Goal: Task Accomplishment & Management: Manage account settings

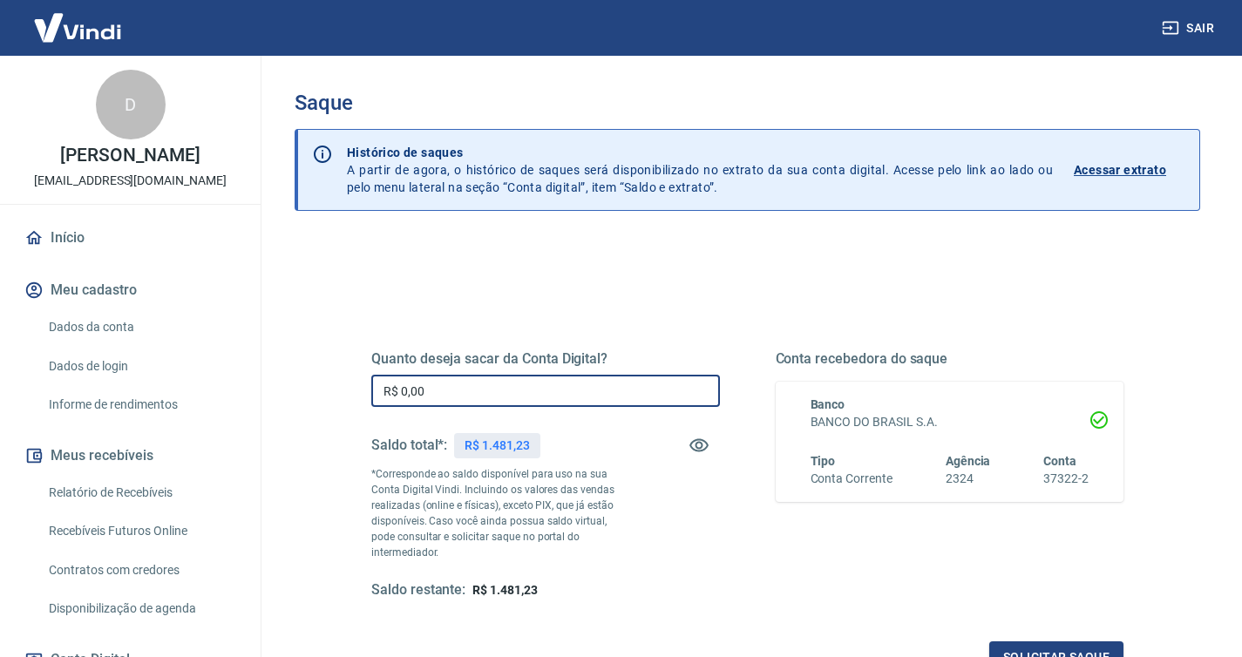
click at [499, 392] on input "R$ 0,00" at bounding box center [545, 391] width 349 height 32
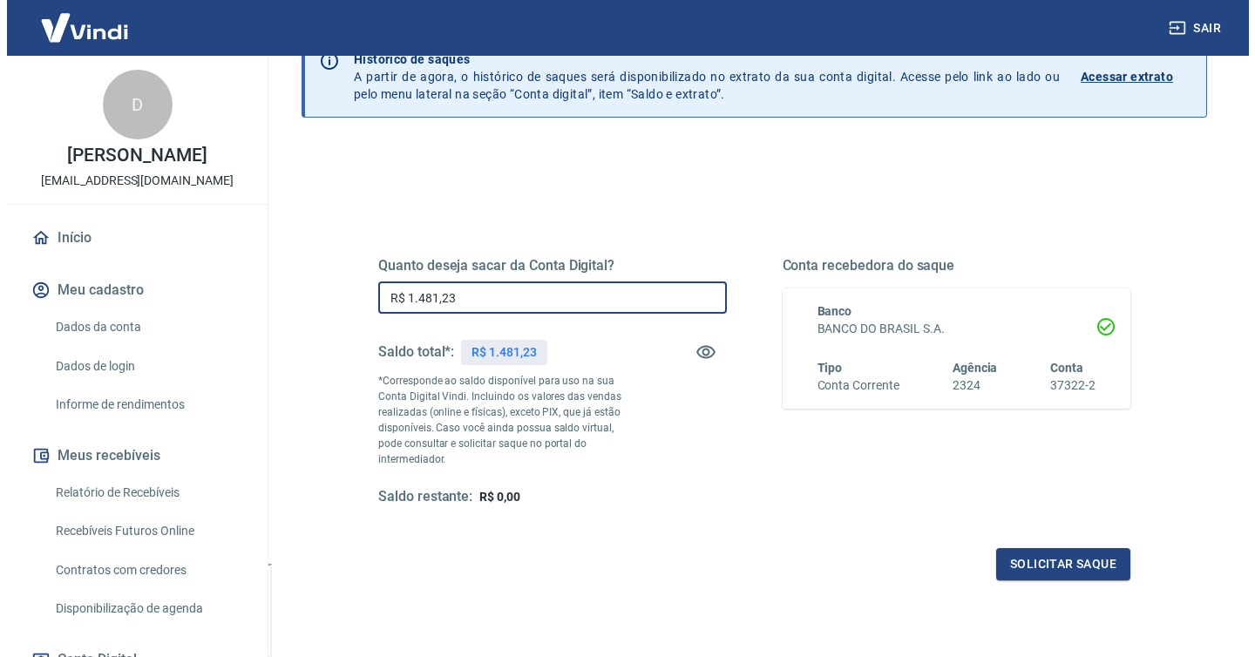
scroll to position [94, 0]
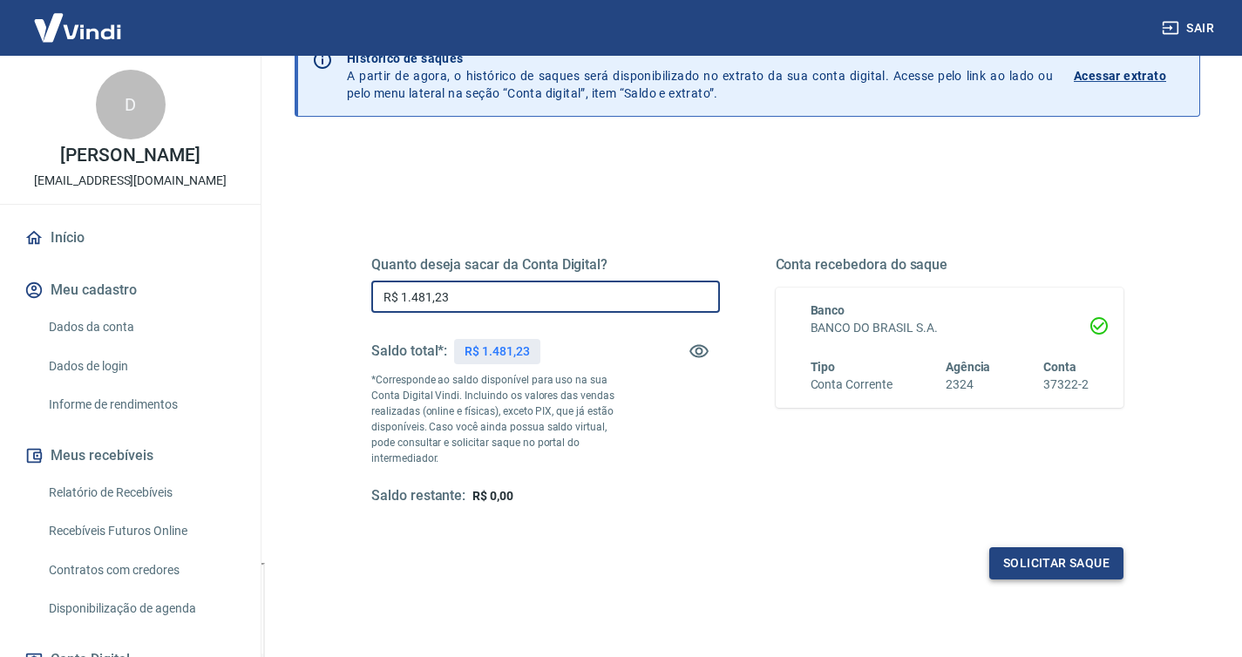
type input "R$ 1.481,23"
click at [1065, 547] on button "Solicitar saque" at bounding box center [1056, 563] width 134 height 32
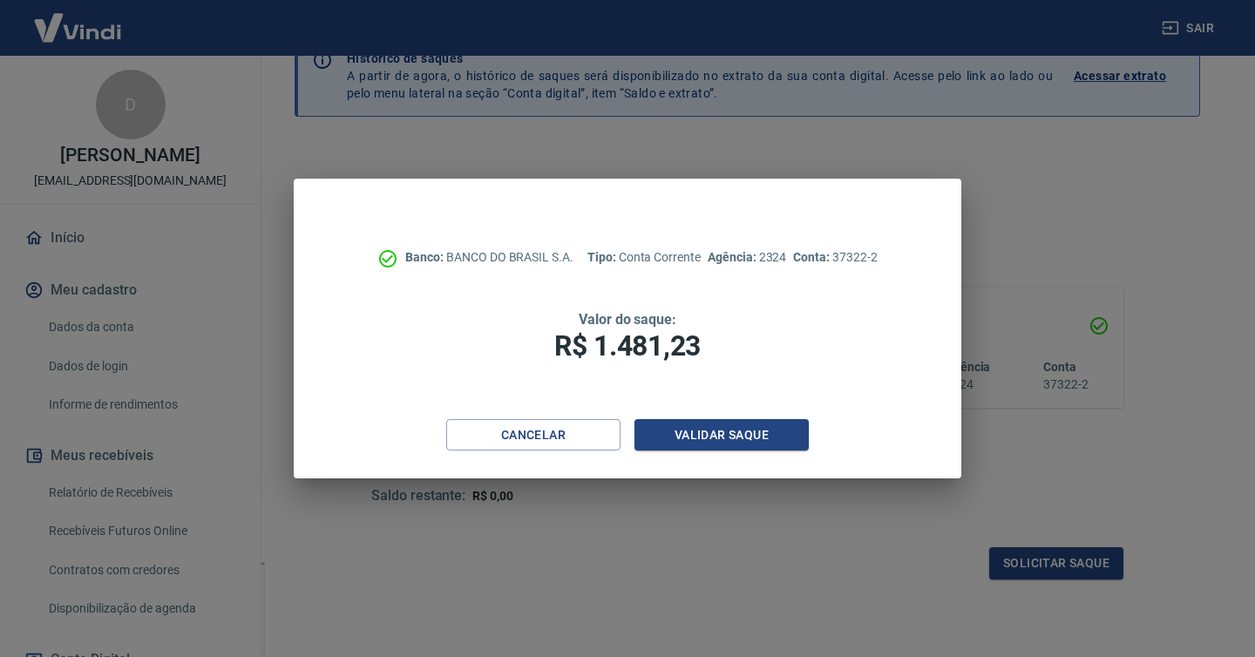
click at [696, 417] on div "Banco: BANCO DO BRASIL S.A. Tipo: Conta Corrente Agência: 2324 Conta: 37322-2 V…" at bounding box center [627, 299] width 667 height 241
click at [697, 426] on button "Validar saque" at bounding box center [722, 435] width 174 height 32
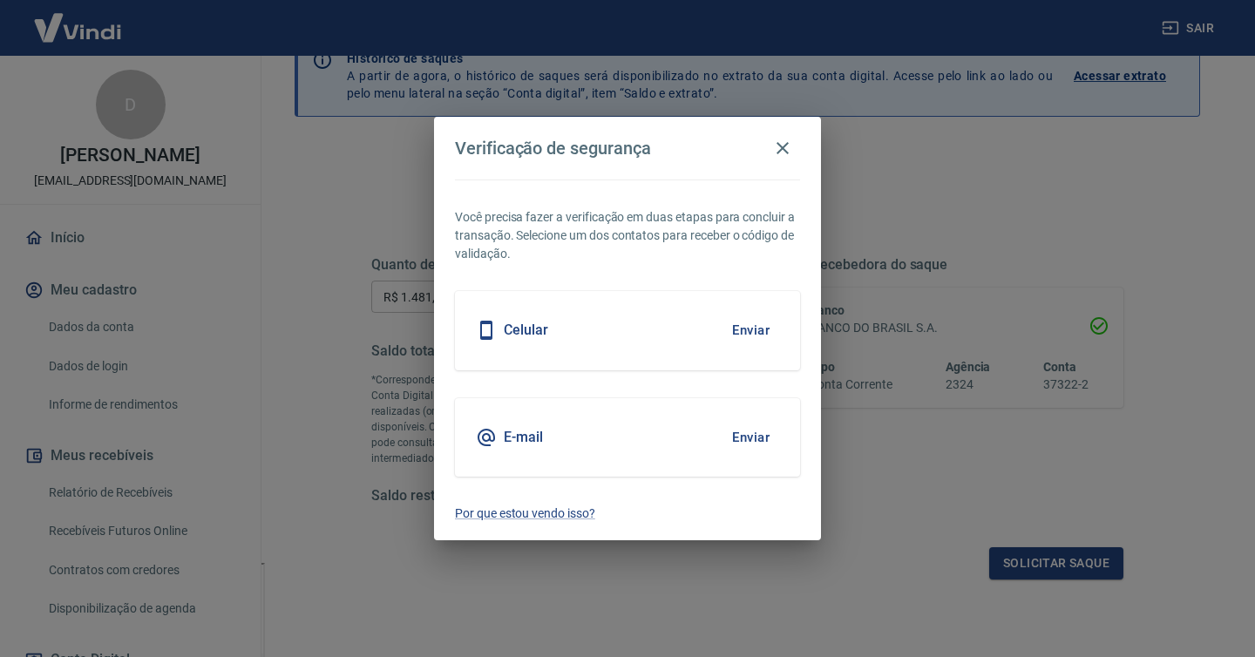
click at [751, 324] on button "Enviar" at bounding box center [751, 330] width 57 height 37
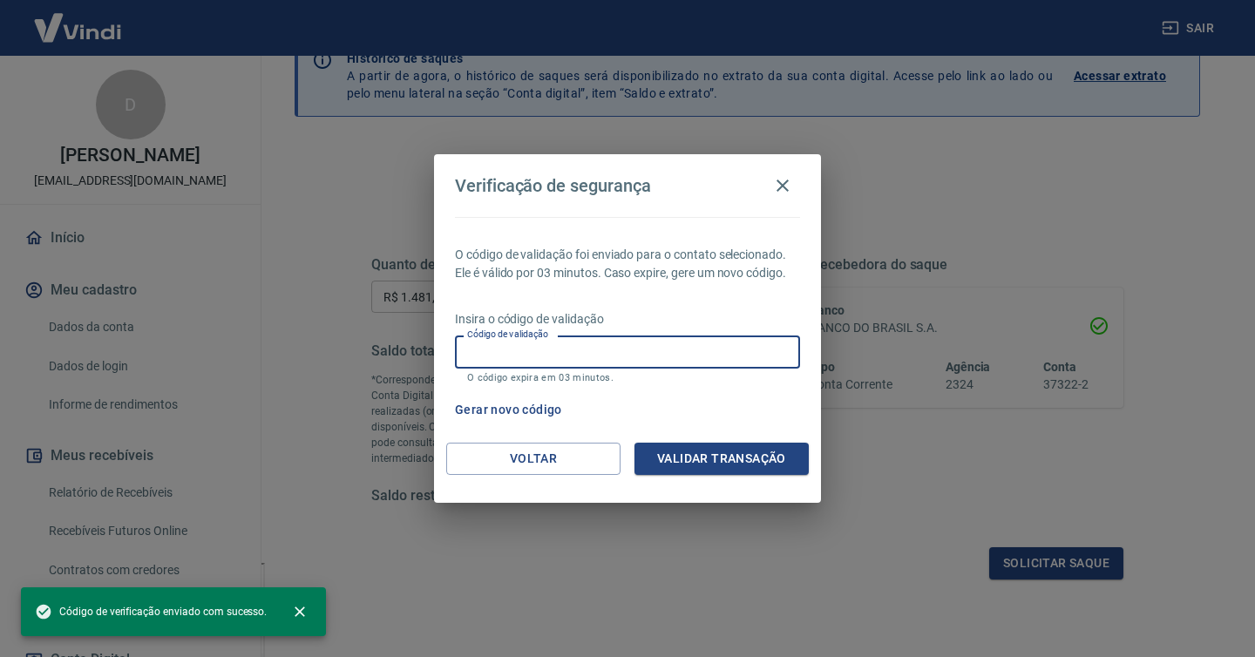
click at [643, 356] on input "Código de validação" at bounding box center [627, 352] width 345 height 32
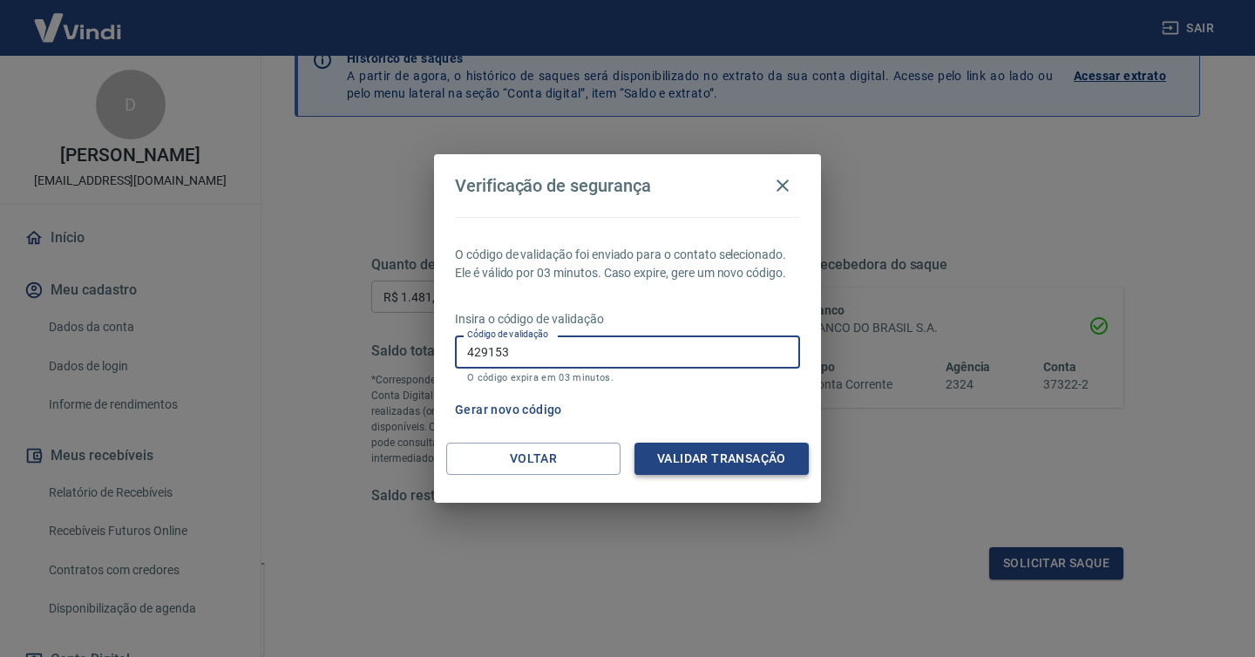
type input "429153"
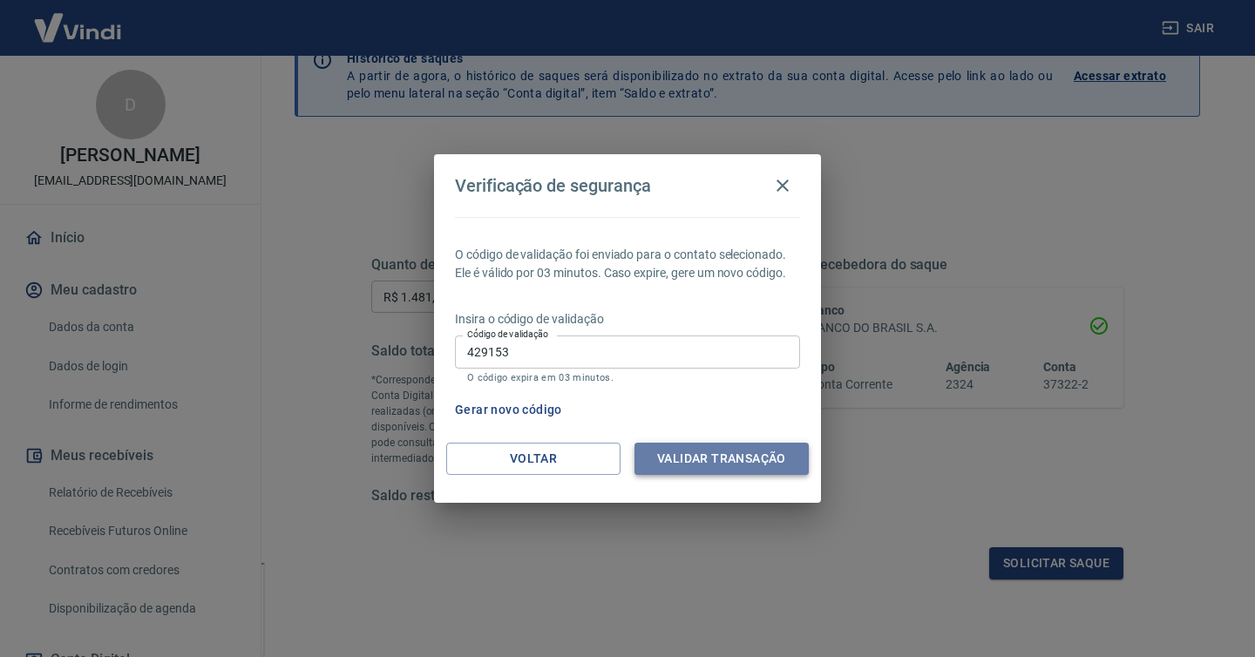
click at [709, 453] on button "Validar transação" at bounding box center [722, 459] width 174 height 32
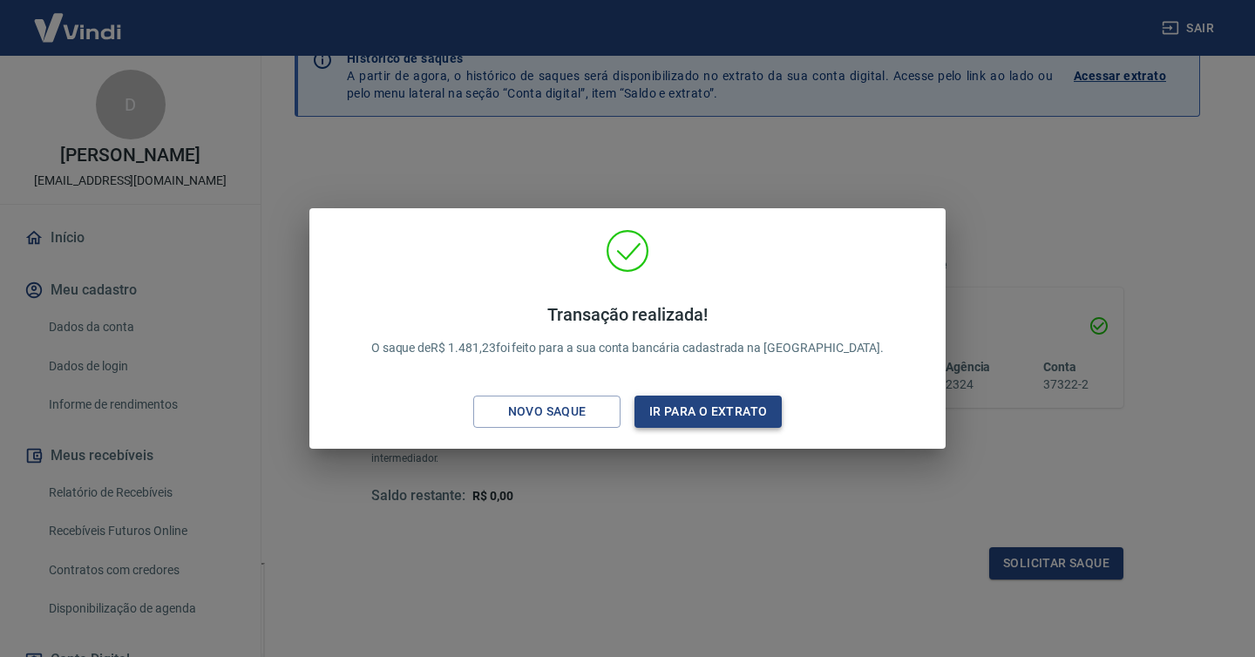
click at [670, 419] on button "Ir para o extrato" at bounding box center [708, 412] width 147 height 32
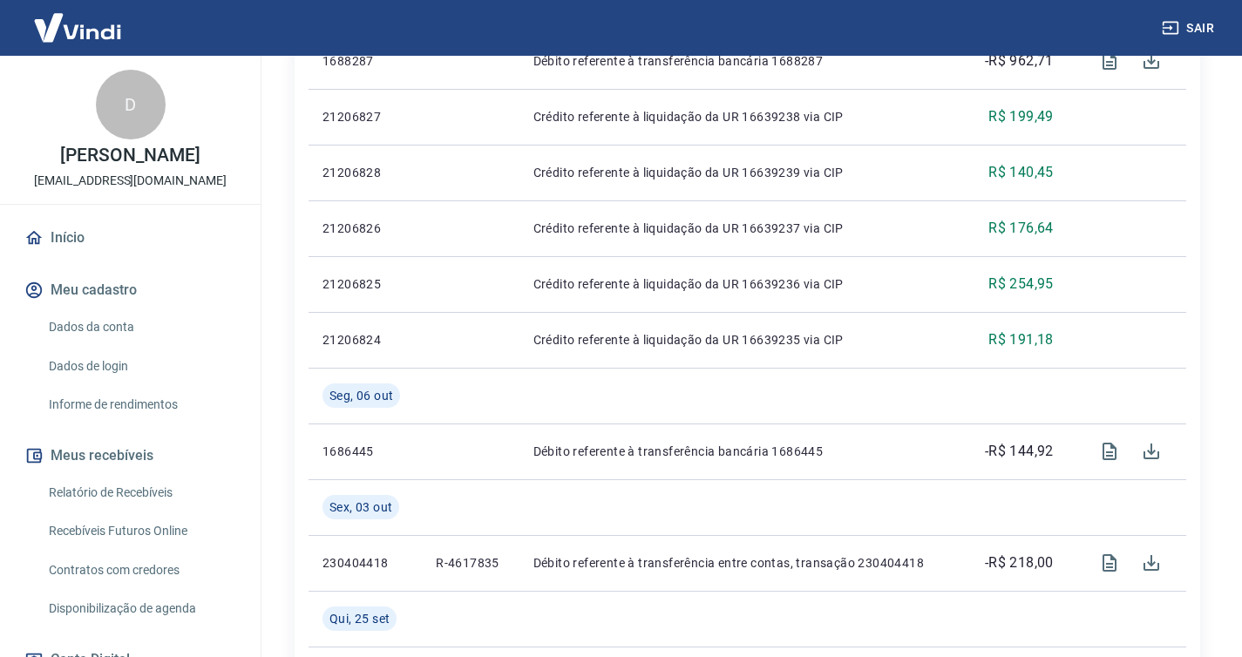
scroll to position [852, 0]
